Goal: Navigation & Orientation: Find specific page/section

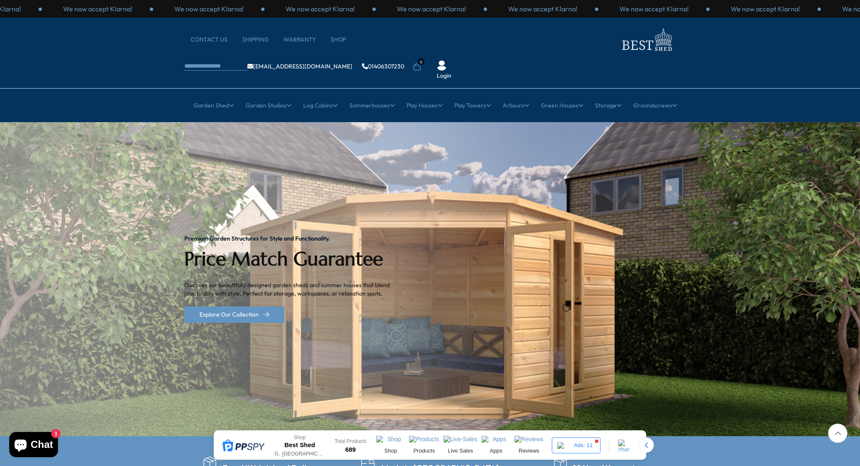
click at [332, 46] on nav "CONTACT US Shipping Warranty Shop [EMAIL_ADDRESS][DOMAIN_NAME] 01406307230 0 Lo…" at bounding box center [429, 53] width 491 height 54
click at [340, 37] on link "Shop" at bounding box center [342, 40] width 24 height 8
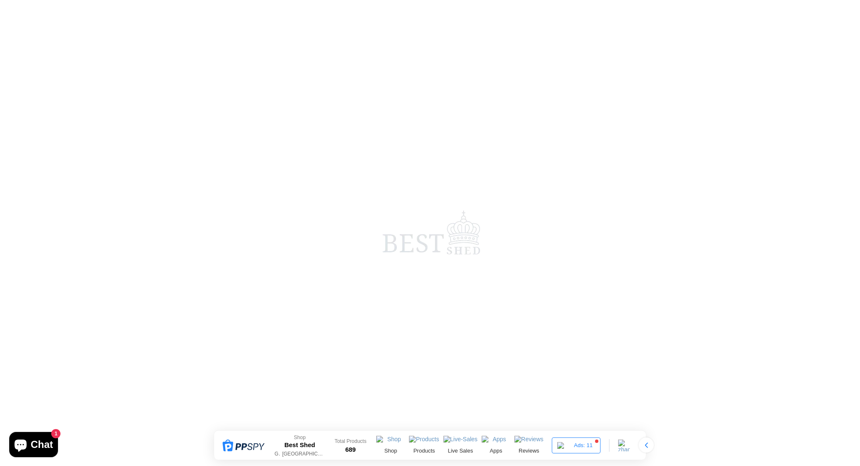
scroll to position [747, 0]
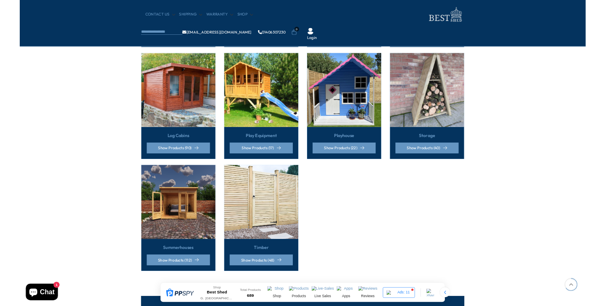
scroll to position [530, 0]
